Goal: Task Accomplishment & Management: Manage account settings

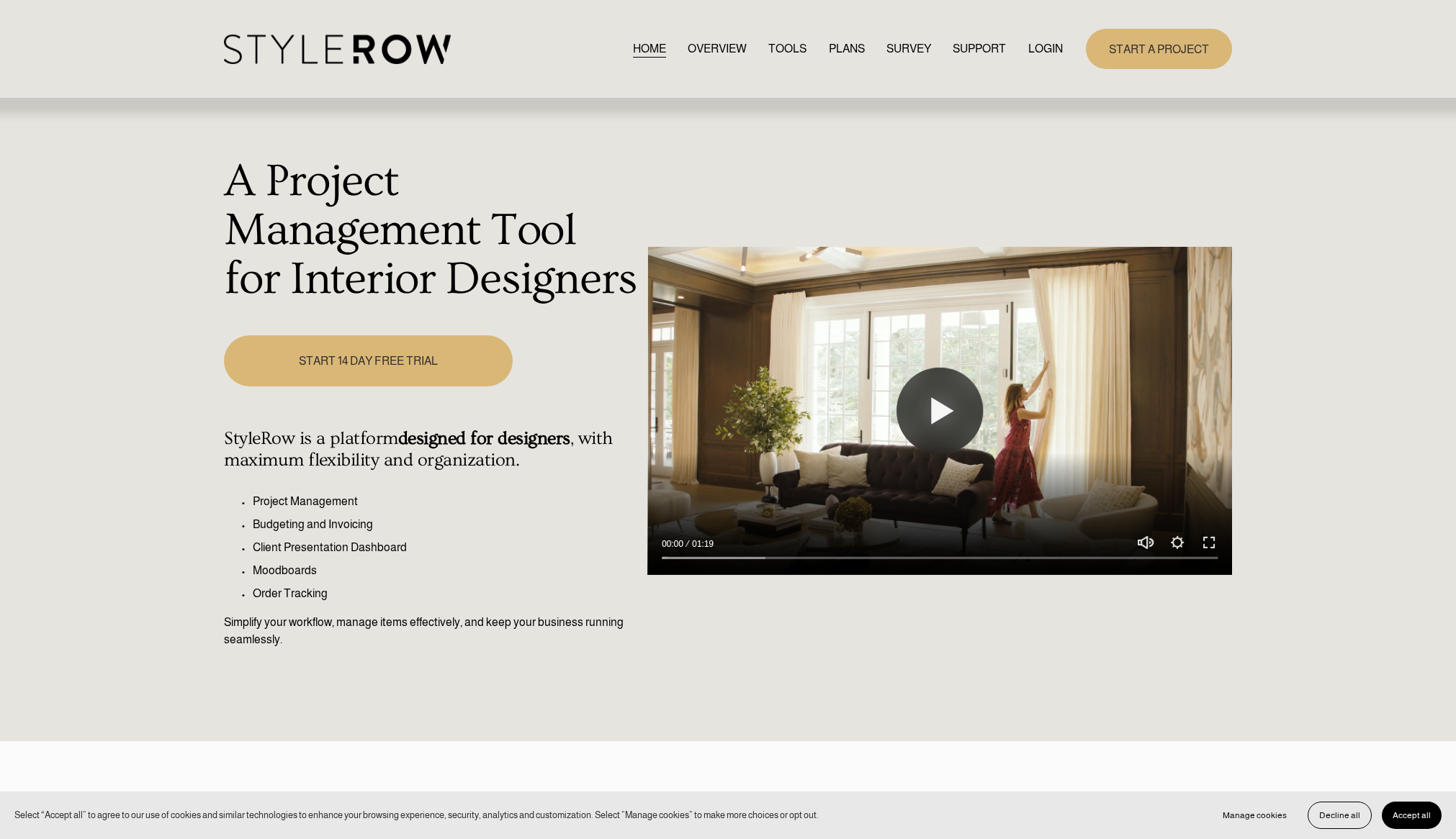
click at [1049, 47] on link "LOGIN" at bounding box center [1045, 49] width 34 height 19
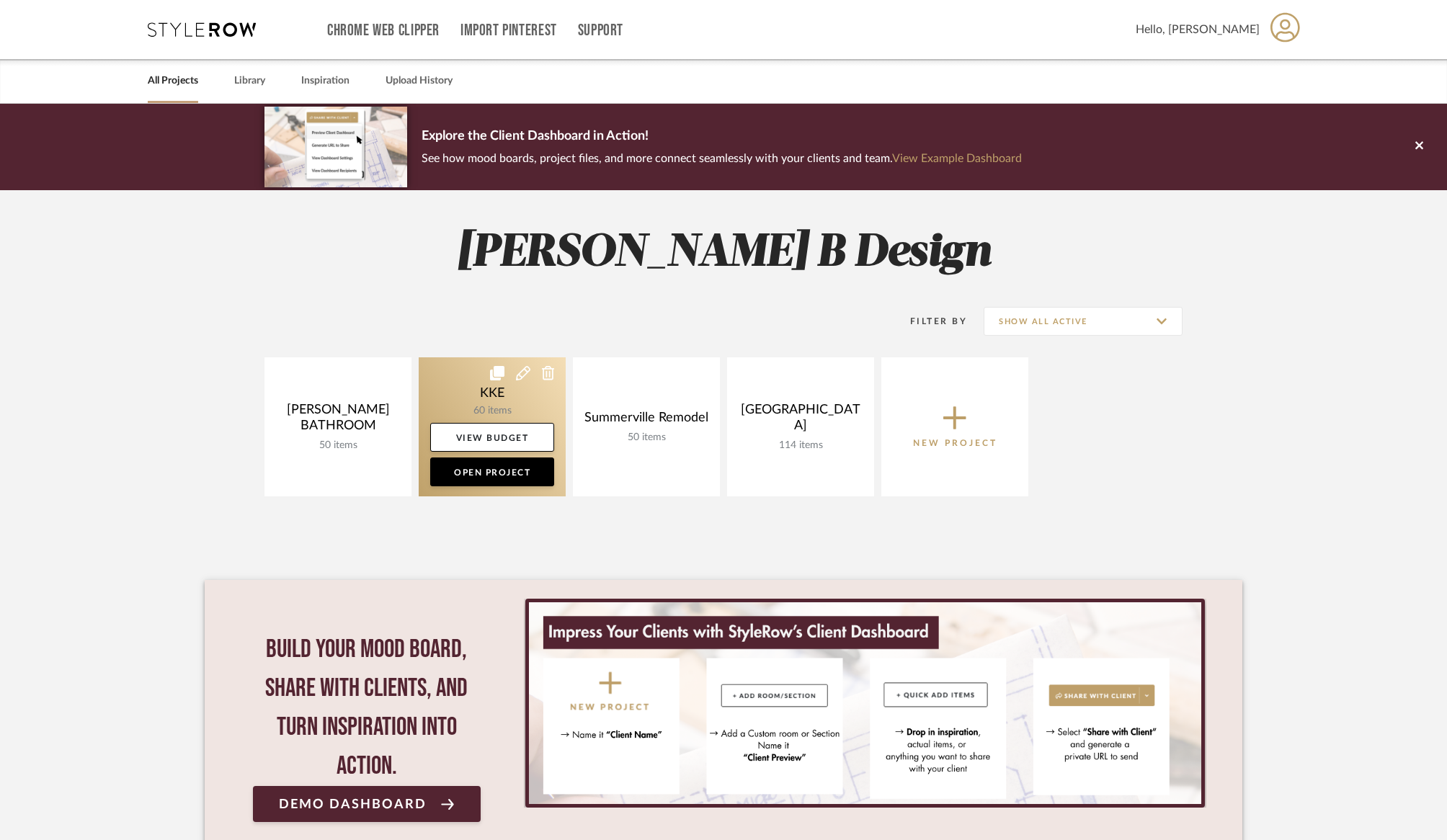
click at [501, 396] on link at bounding box center [492, 426] width 147 height 139
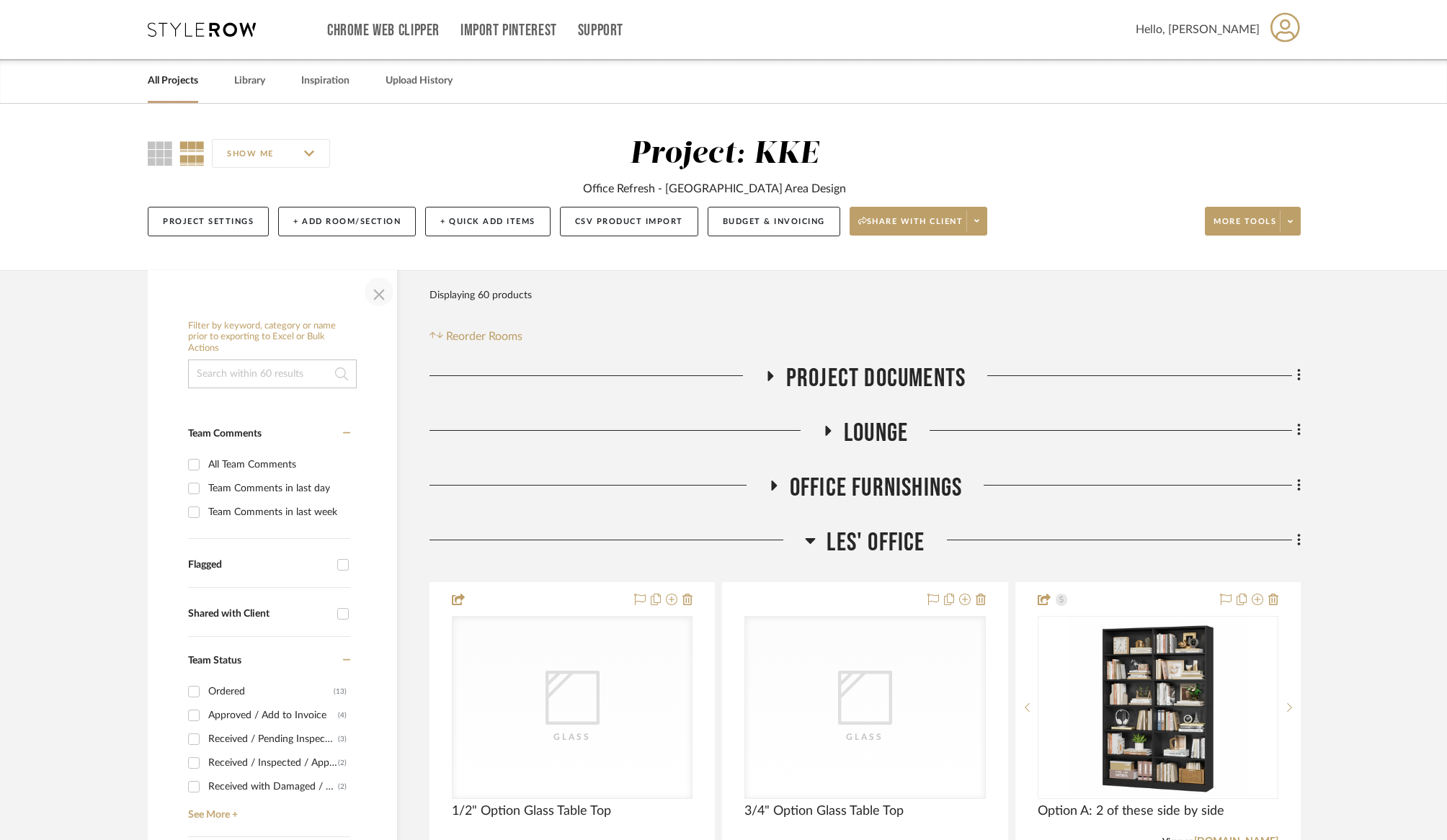
click at [378, 288] on span "button" at bounding box center [378, 292] width 34 height 34
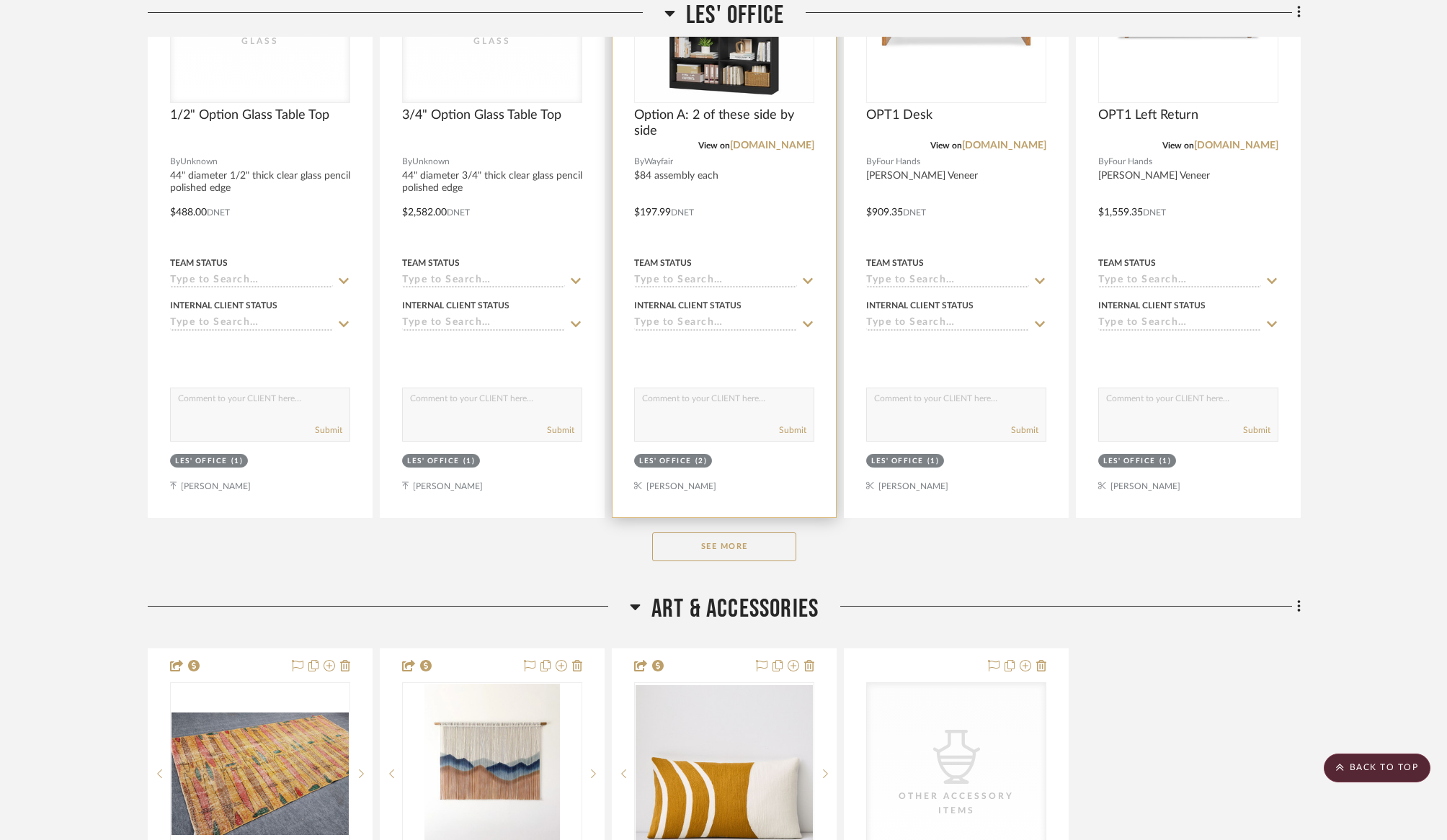
scroll to position [663, 0]
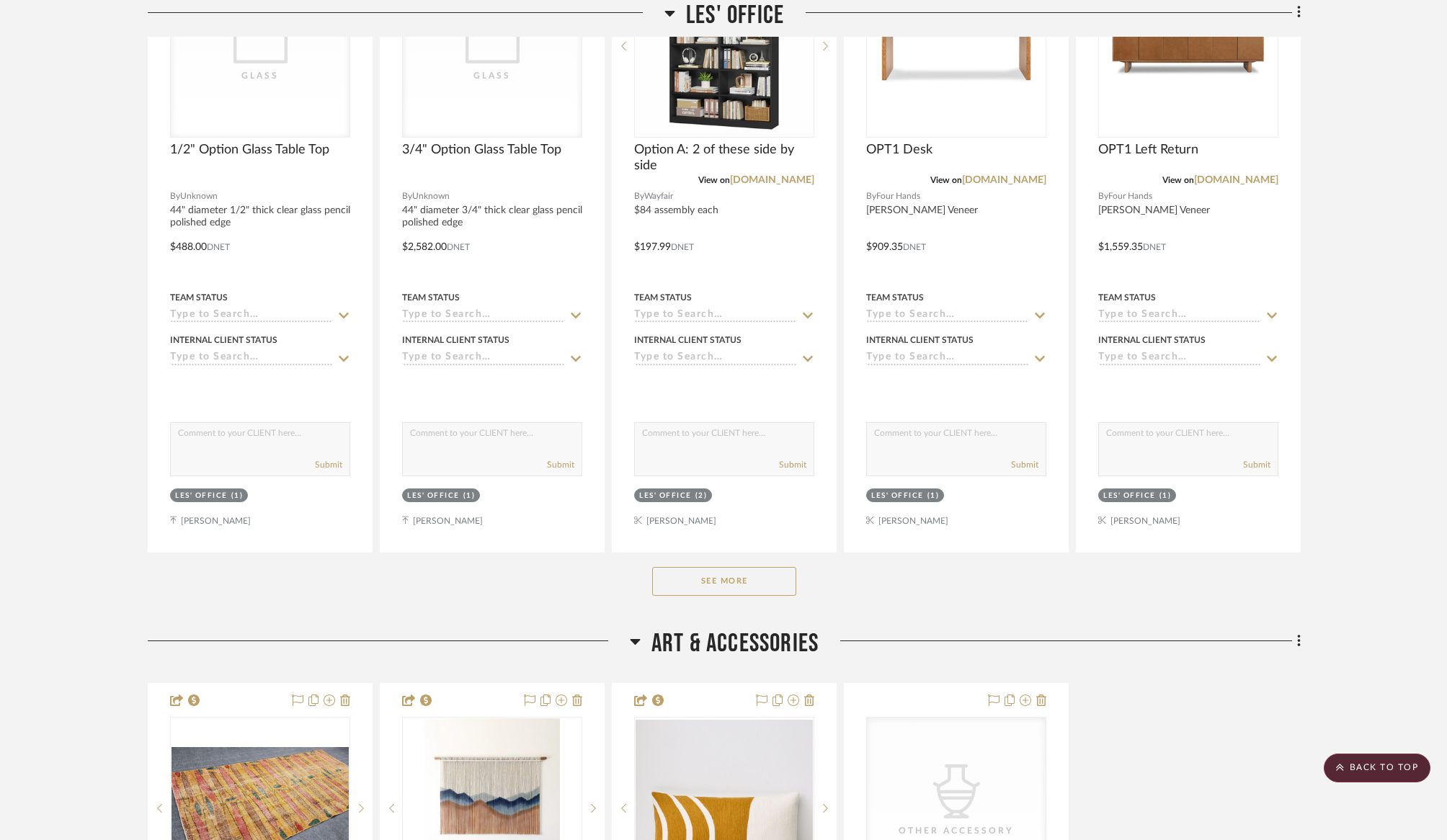
click at [763, 582] on button "See More" at bounding box center [724, 581] width 144 height 29
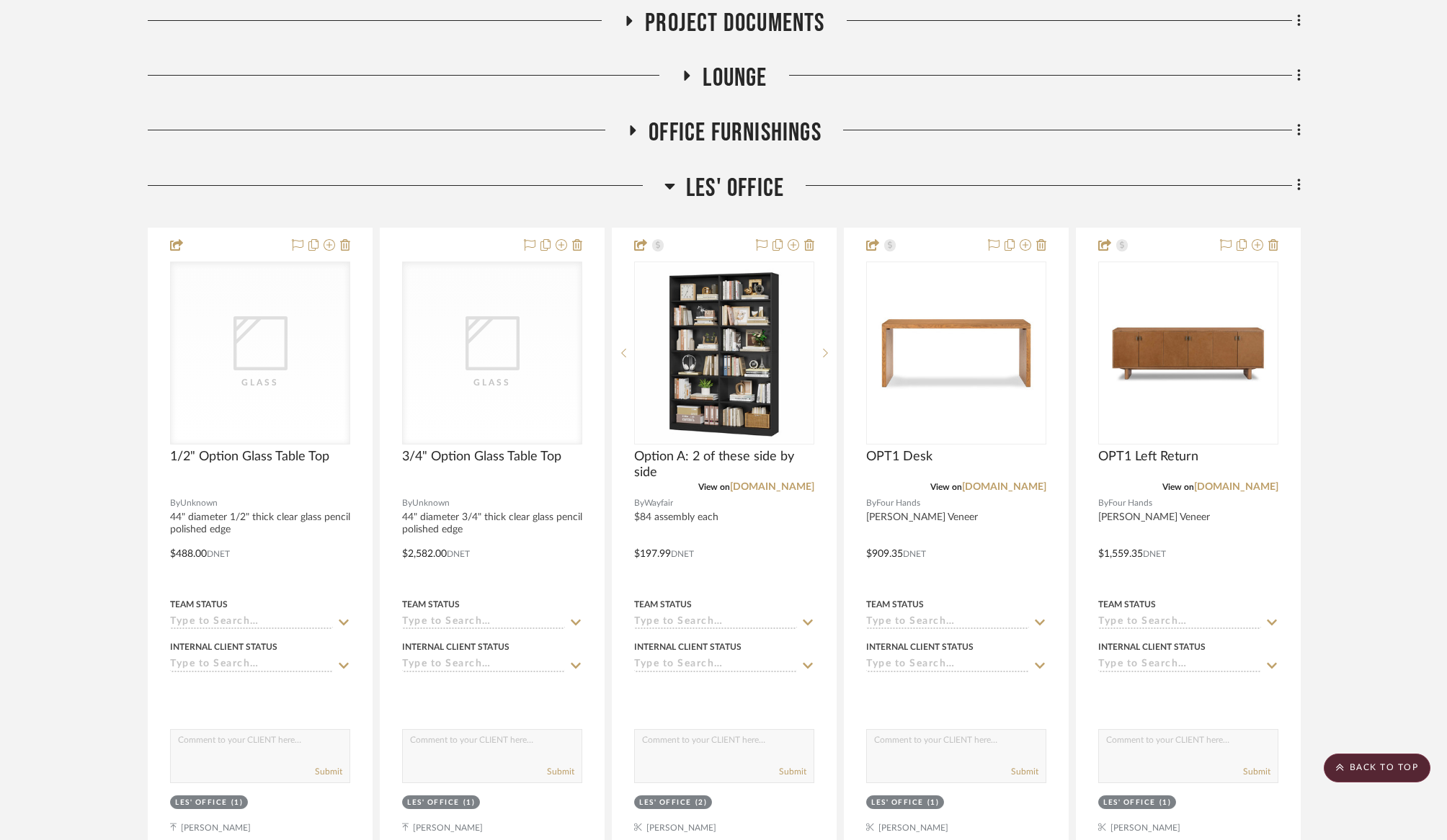
scroll to position [355, 0]
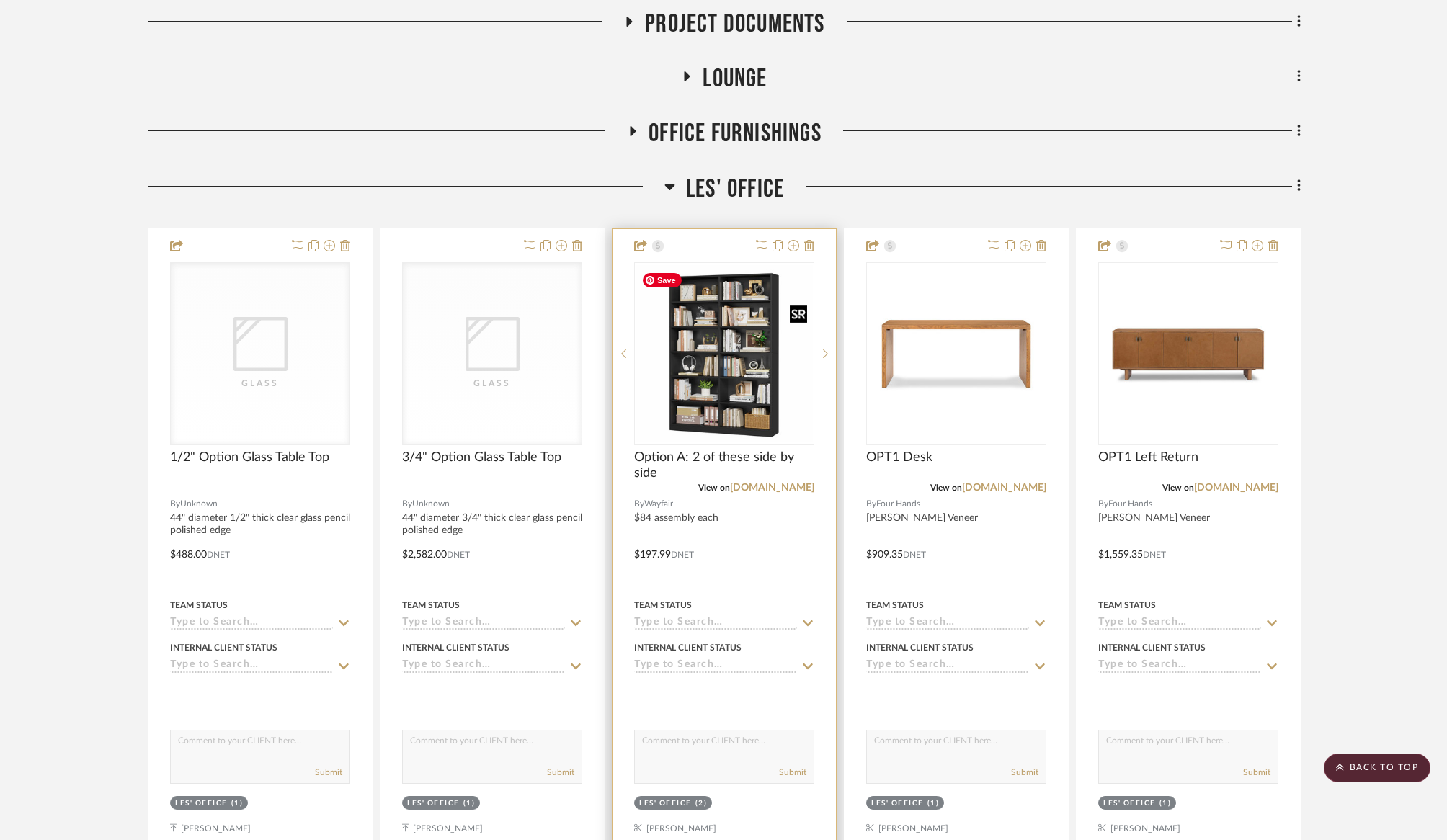
click at [728, 396] on img "0" at bounding box center [724, 353] width 177 height 177
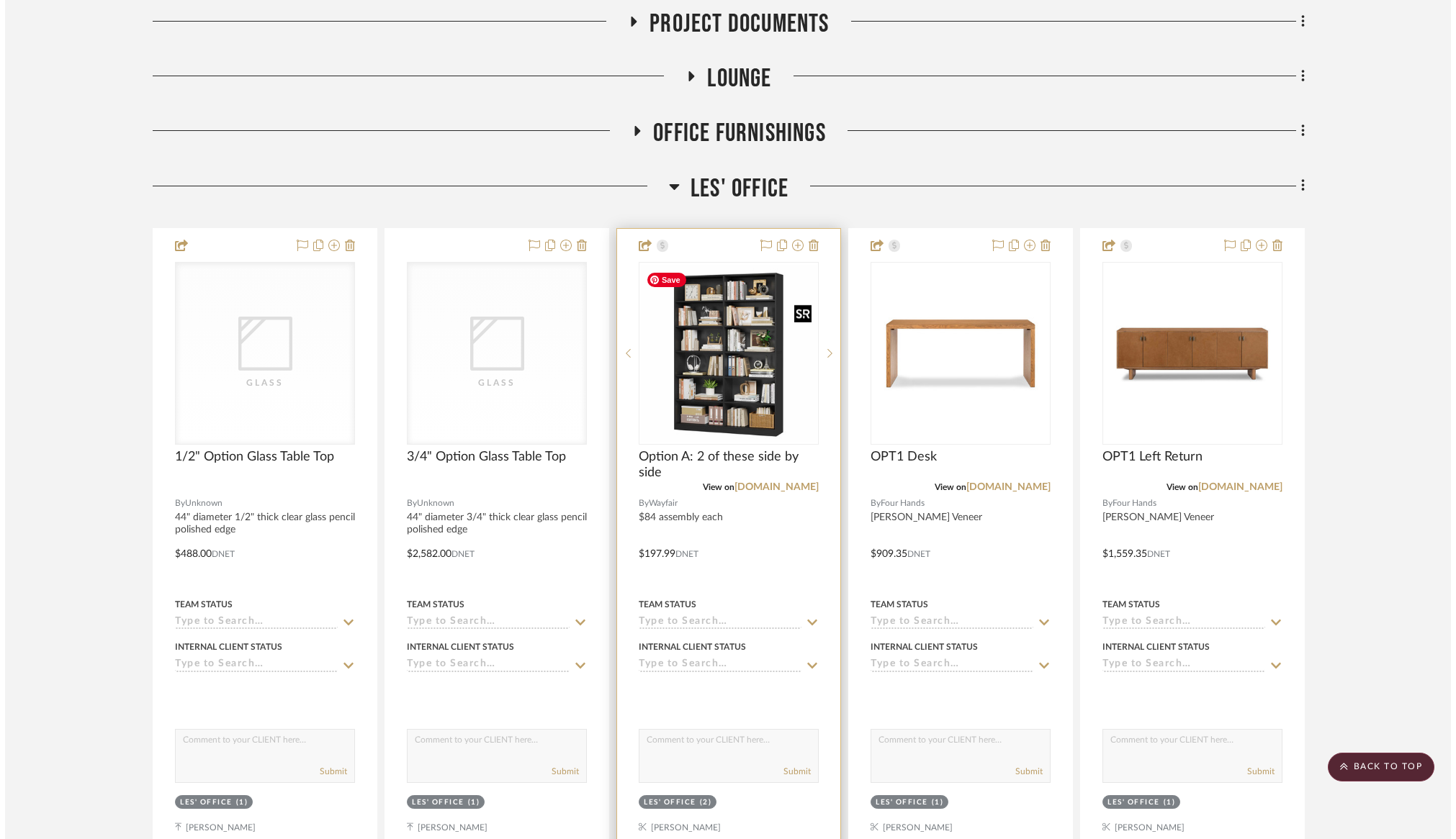
scroll to position [0, 0]
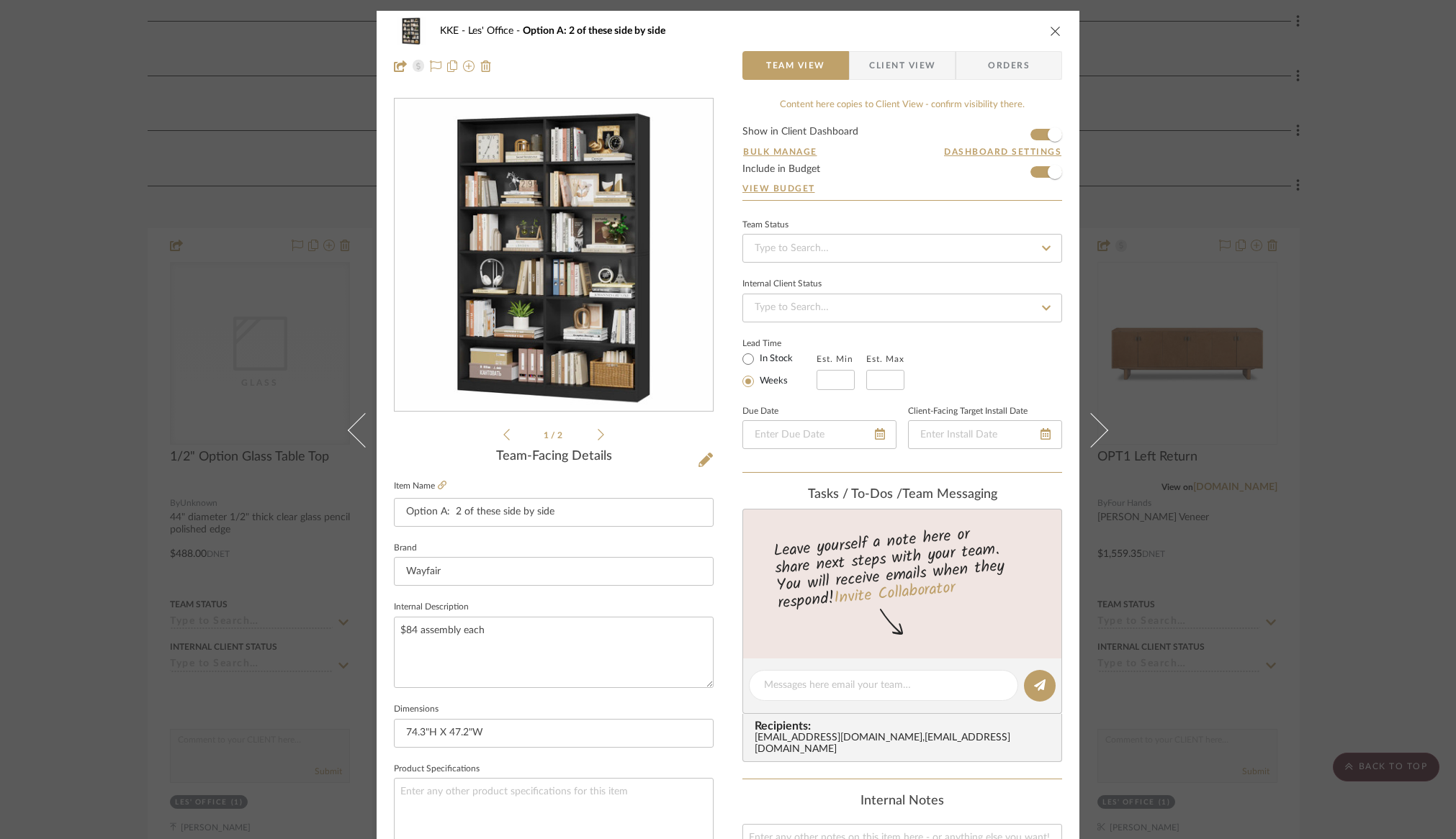
click at [1050, 29] on icon "close" at bounding box center [1056, 31] width 12 height 12
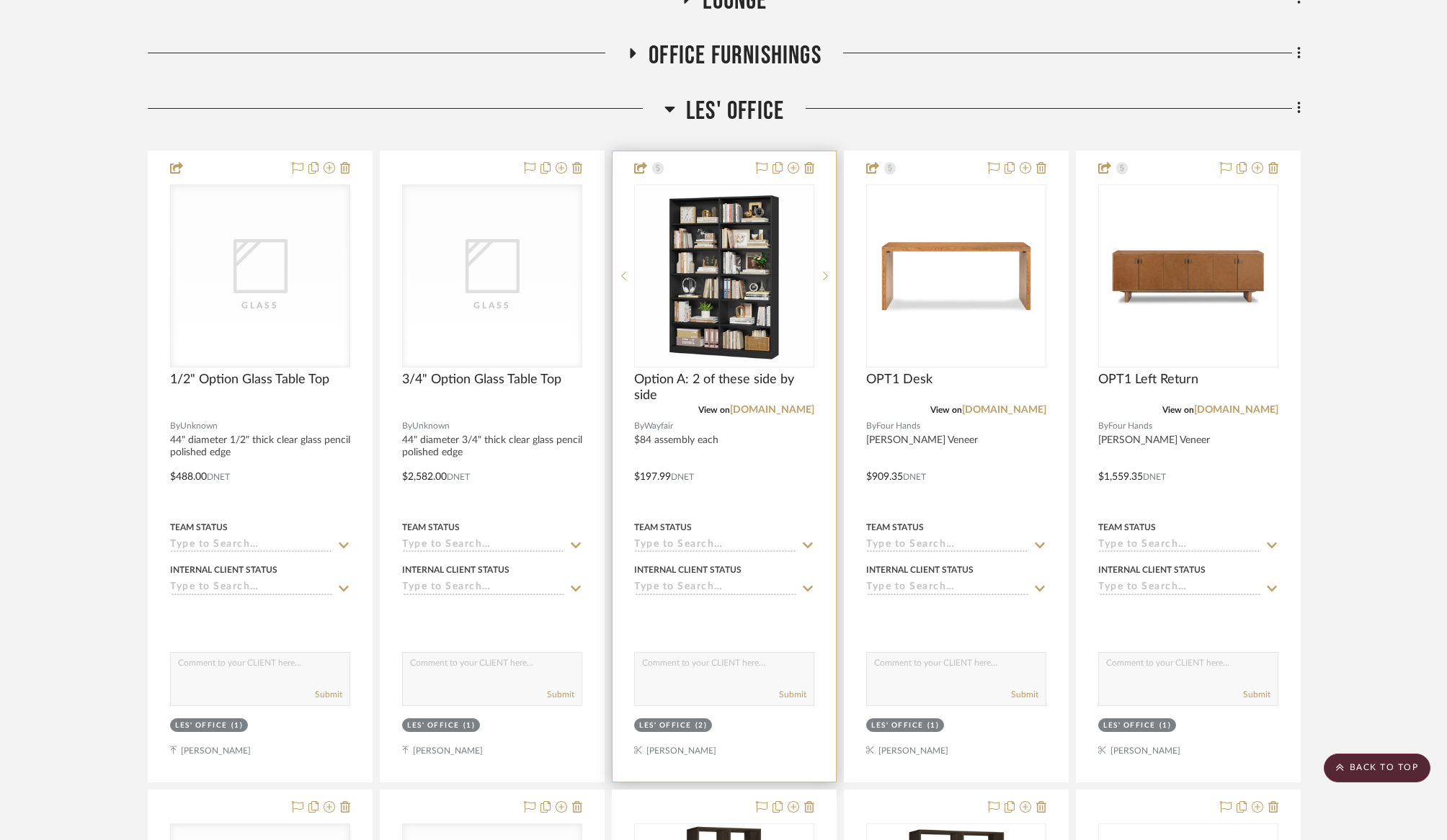
scroll to position [439, 0]
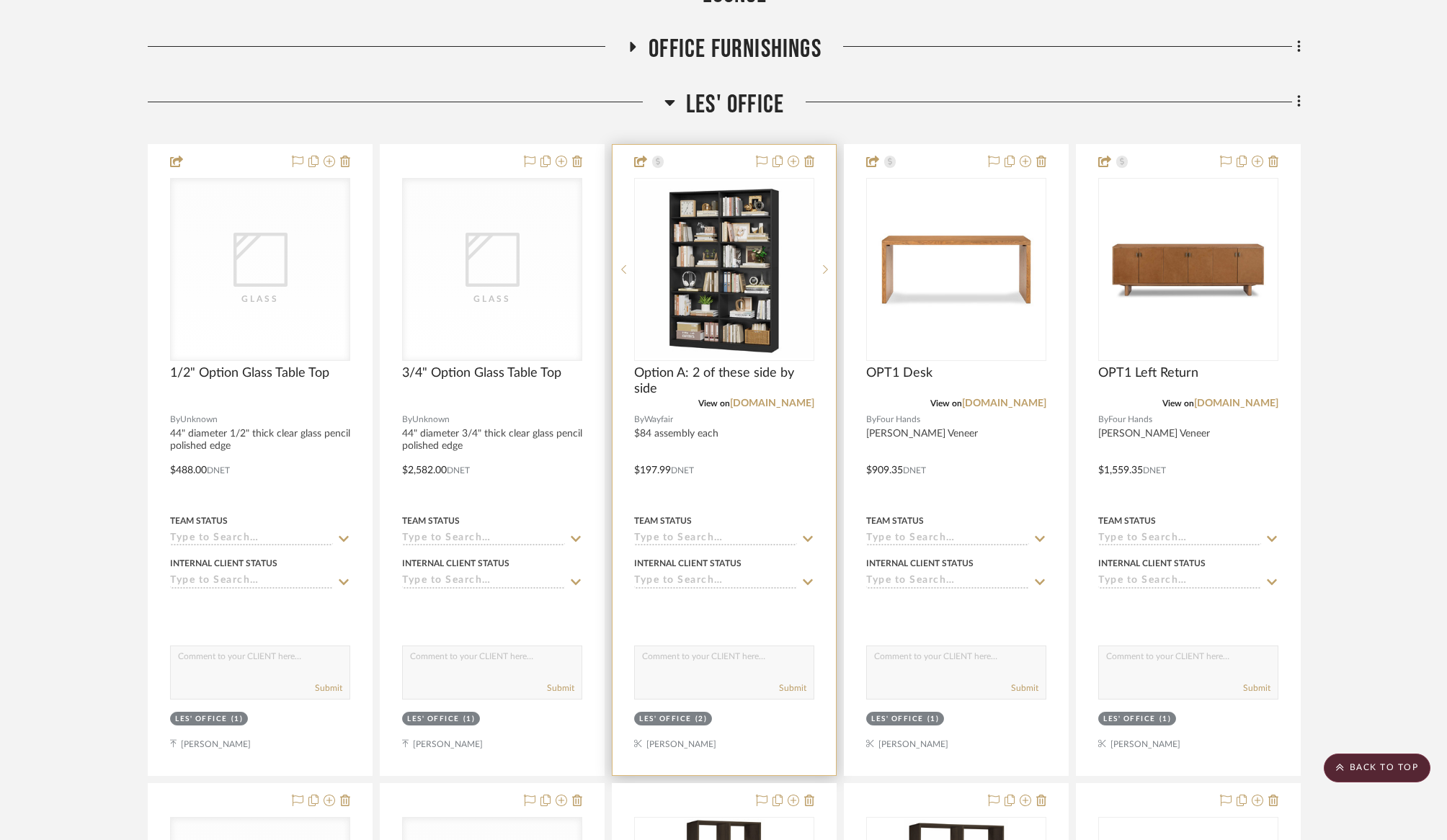
click at [726, 535] on input at bounding box center [716, 539] width 163 height 13
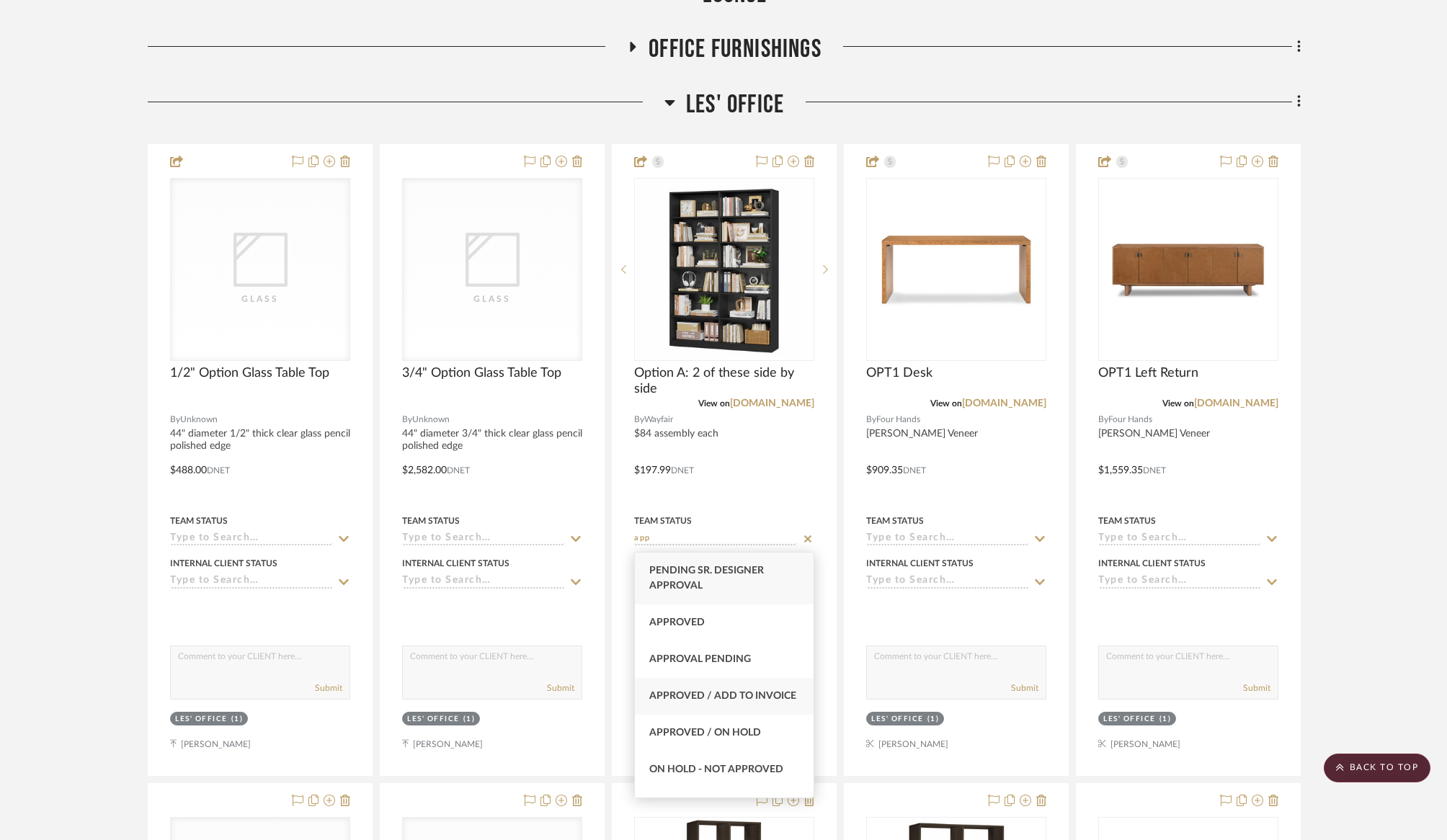
type input "app"
click at [700, 701] on span "Approved / Add to Invoice" at bounding box center [722, 696] width 147 height 10
type input "[DATE]"
type input "Approved / Add to Invoice"
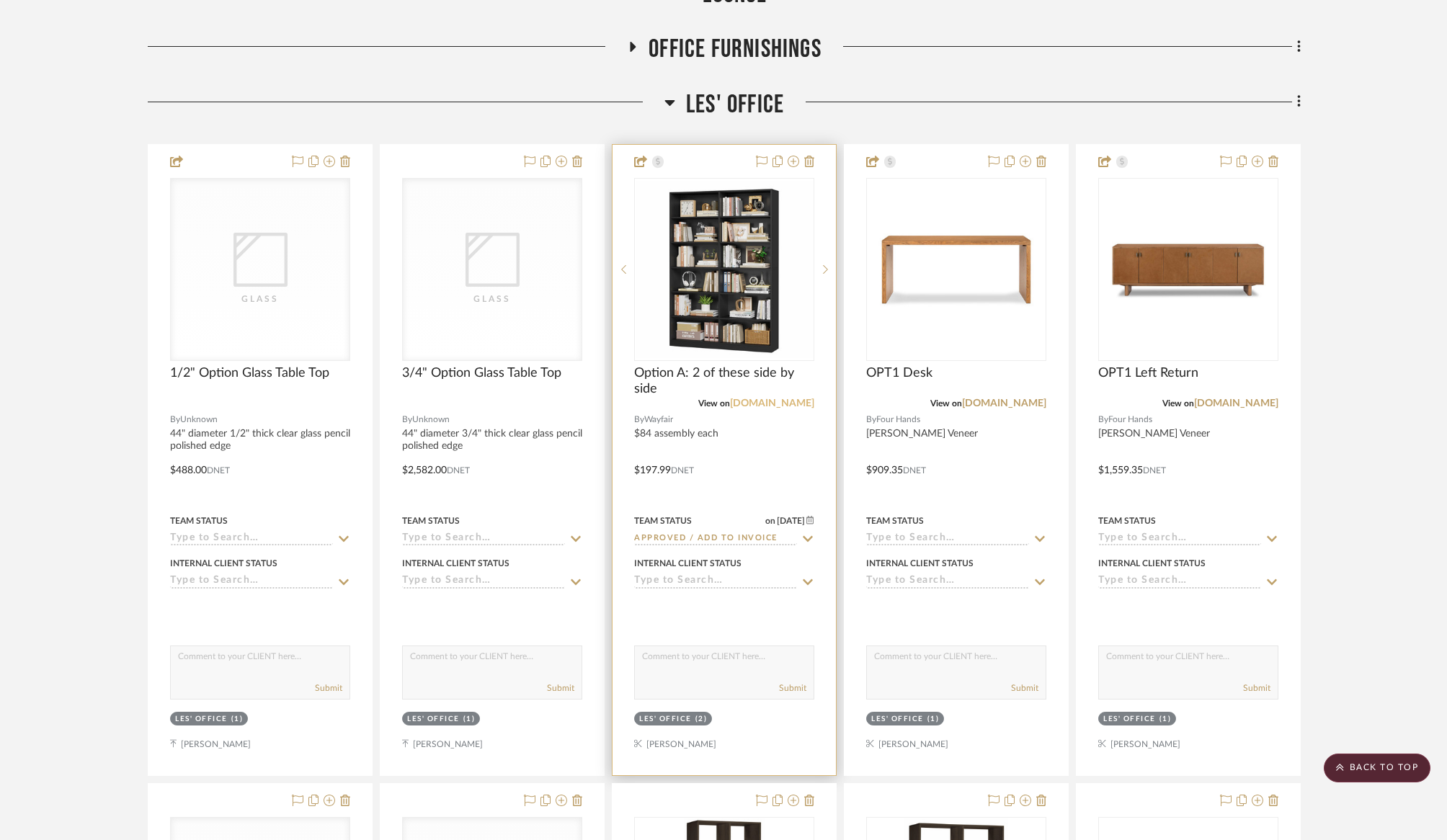
click at [799, 405] on link "[DOMAIN_NAME]" at bounding box center [772, 404] width 84 height 10
